Goal: Task Accomplishment & Management: Use online tool/utility

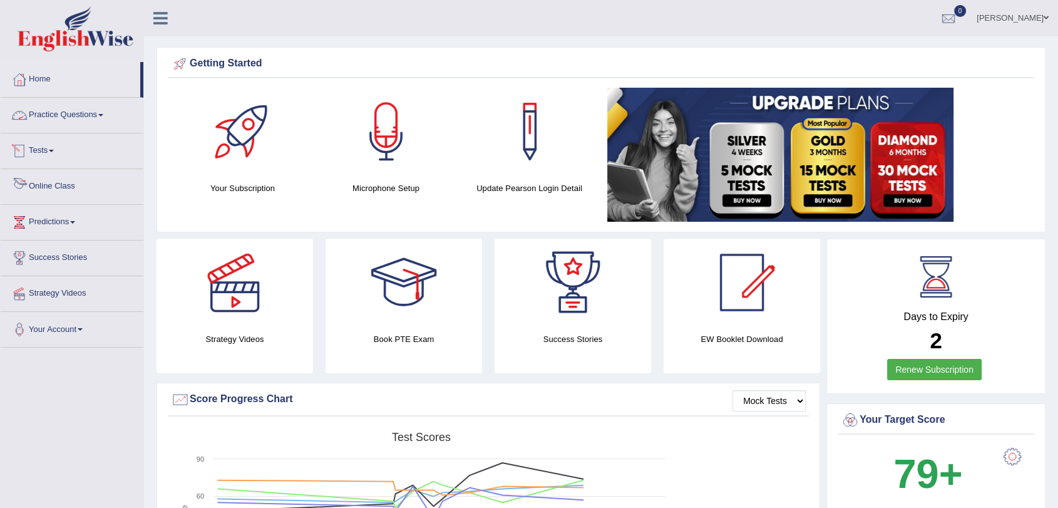
click at [51, 146] on link "Tests" at bounding box center [72, 148] width 143 height 31
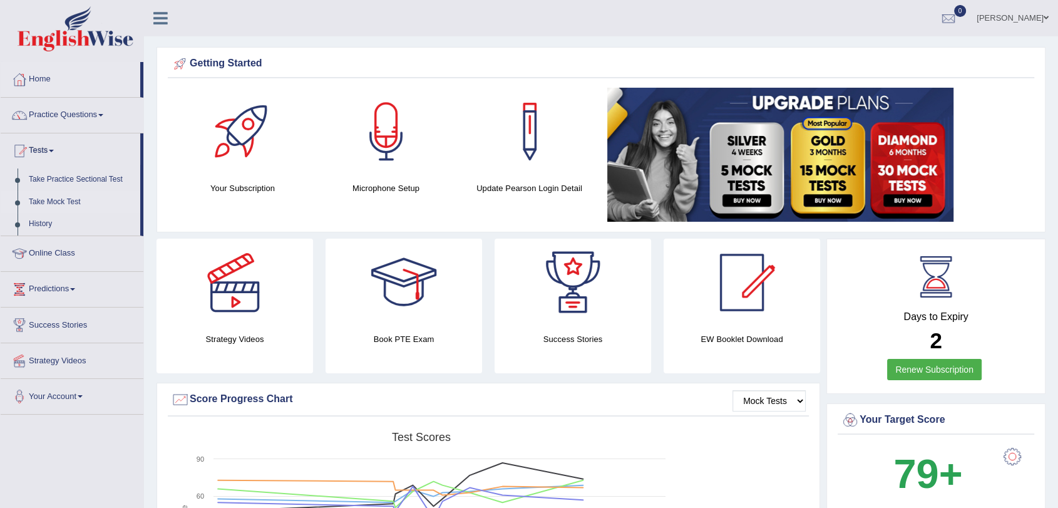
click at [61, 202] on link "Take Mock Test" at bounding box center [81, 202] width 117 height 23
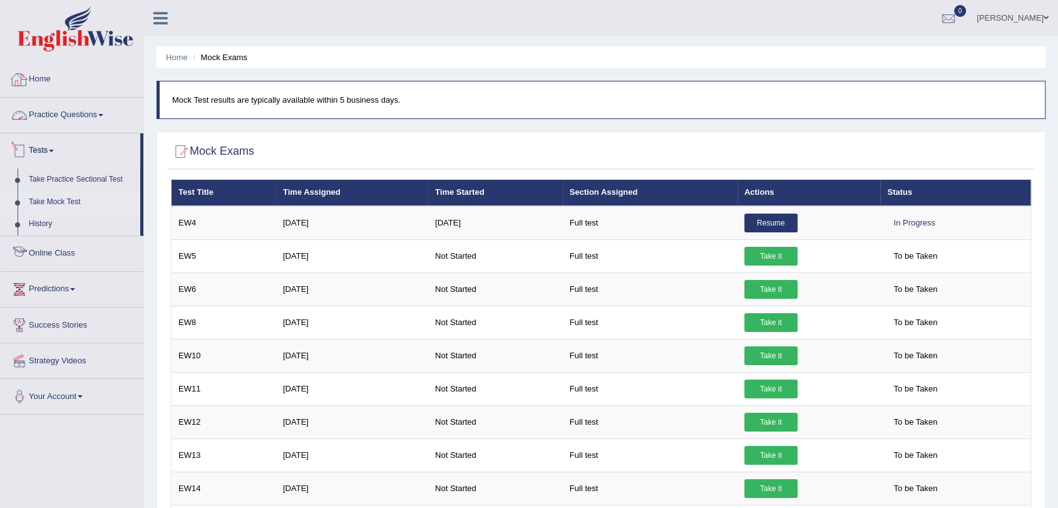
click at [46, 81] on link "Home" at bounding box center [72, 77] width 143 height 31
